Goal: Transaction & Acquisition: Download file/media

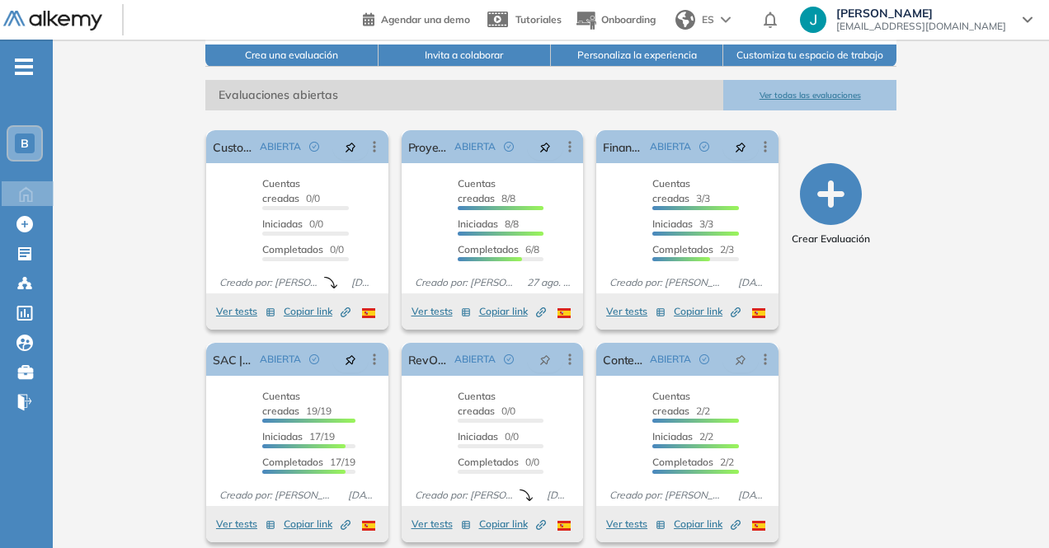
click at [1008, 341] on div "Buk General [PERSON_NAME] ¡Tu perfil está completo! Editar mi perfil Plan HR Co…" at bounding box center [551, 178] width 996 height 768
click at [408, 349] on link "RevOps | Col" at bounding box center [428, 359] width 40 height 33
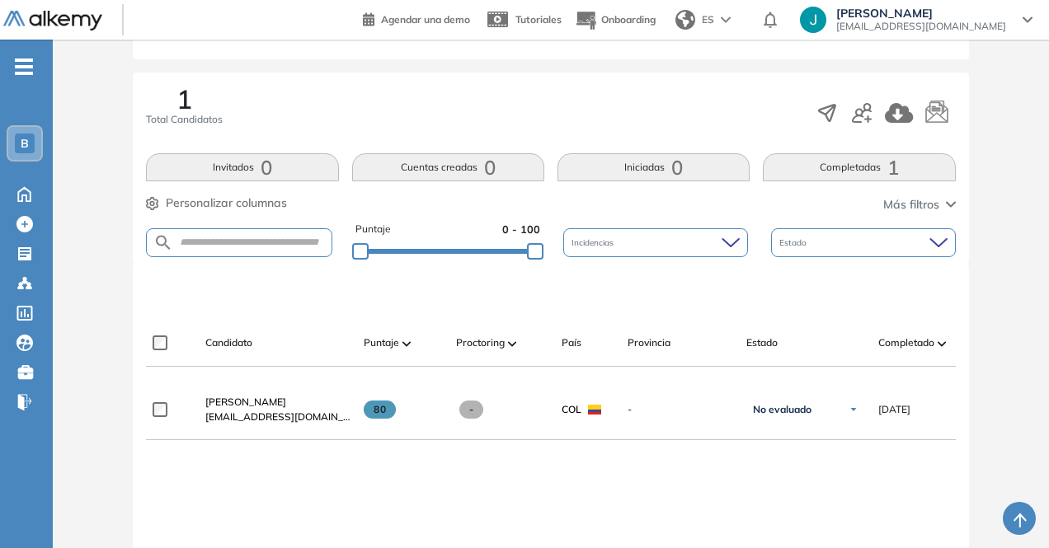
scroll to position [247, 0]
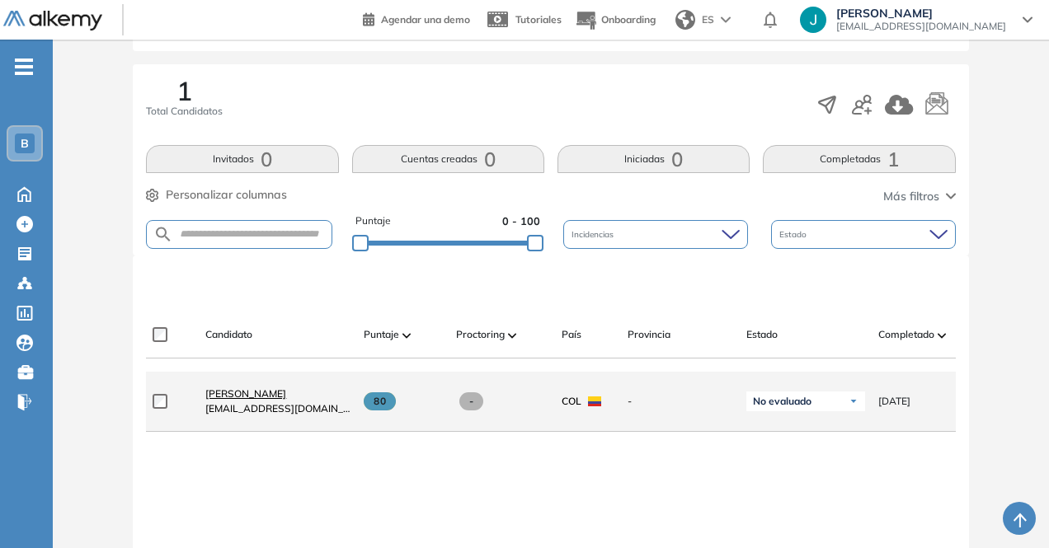
click at [234, 393] on span "[PERSON_NAME]" at bounding box center [245, 394] width 81 height 12
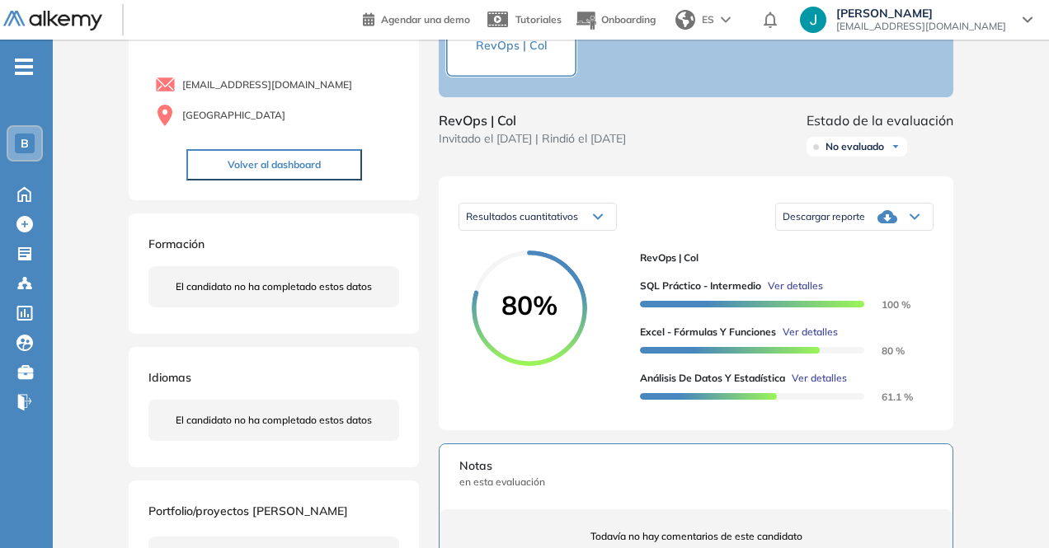
scroll to position [201, 0]
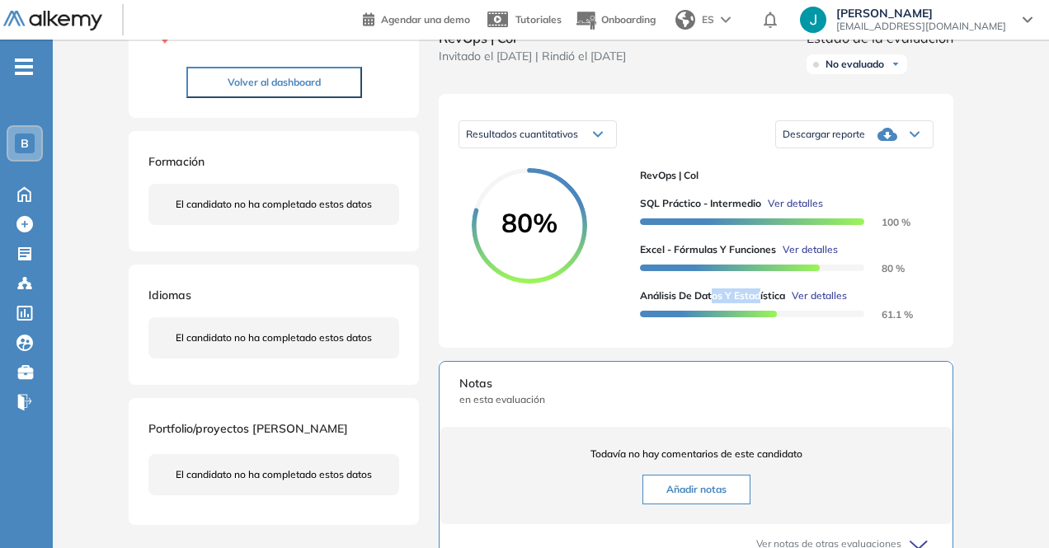
click at [762, 303] on span "Análisis de Datos y Estadística" at bounding box center [712, 296] width 145 height 15
drag, startPoint x: 766, startPoint y: 312, endPoint x: 799, endPoint y: 314, distance: 33.1
click at [798, 303] on div "Análisis de Datos y Estadística Ver detalles" at bounding box center [780, 296] width 280 height 15
click at [551, 407] on span "en esta evaluación" at bounding box center [695, 399] width 473 height 15
click at [915, 151] on div "Descargar reporte" at bounding box center [854, 134] width 157 height 33
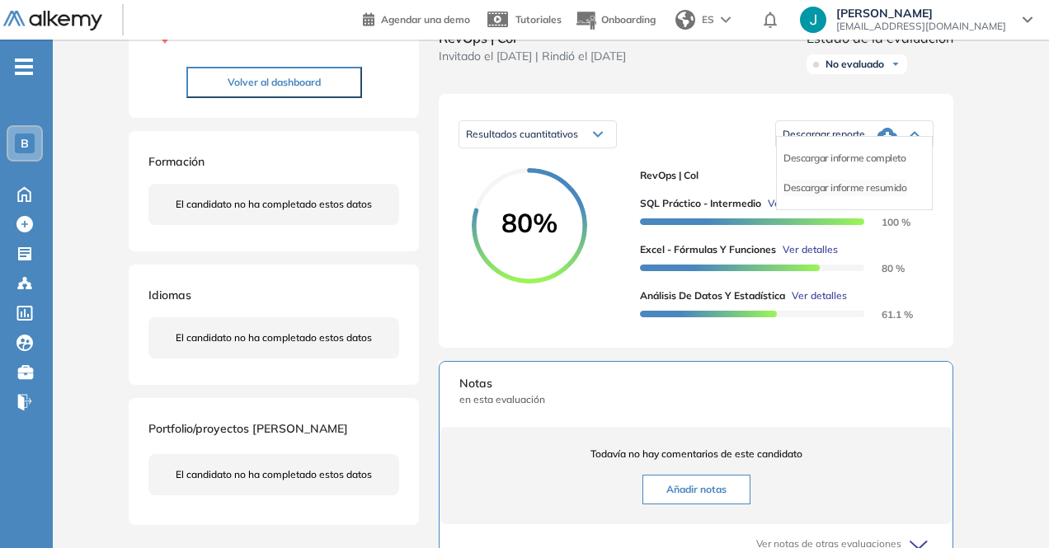
click at [900, 196] on li "Descargar informe resumido" at bounding box center [844, 188] width 123 height 16
